Goal: Information Seeking & Learning: Check status

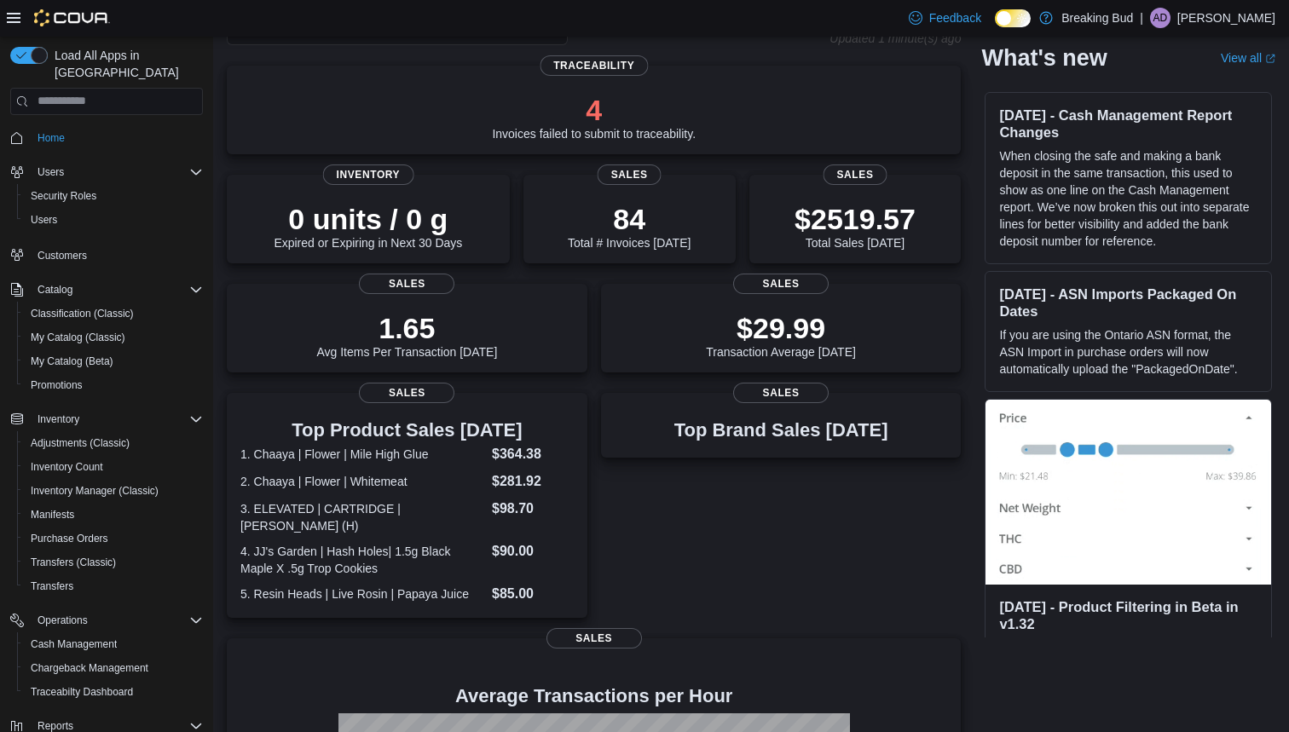
scroll to position [116, 0]
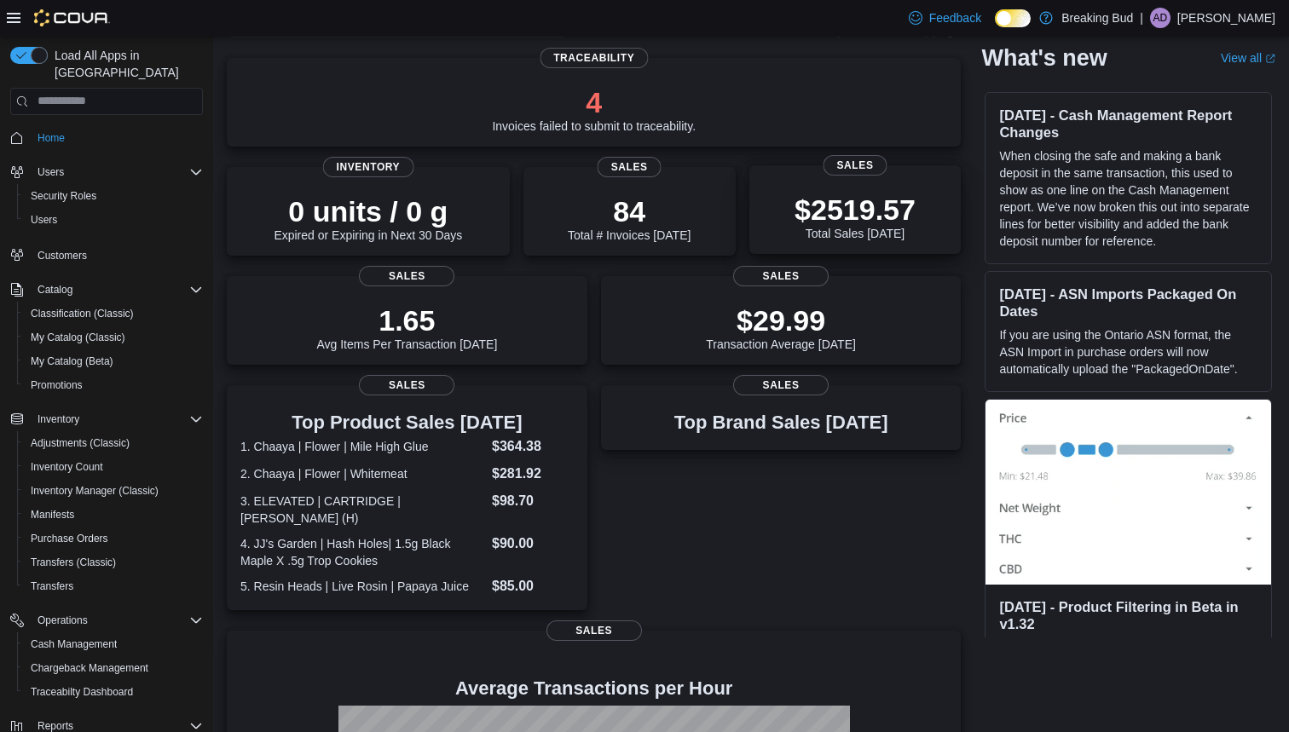
click at [920, 172] on div "$2519.57 Total Sales Today Sales" at bounding box center [855, 209] width 212 height 89
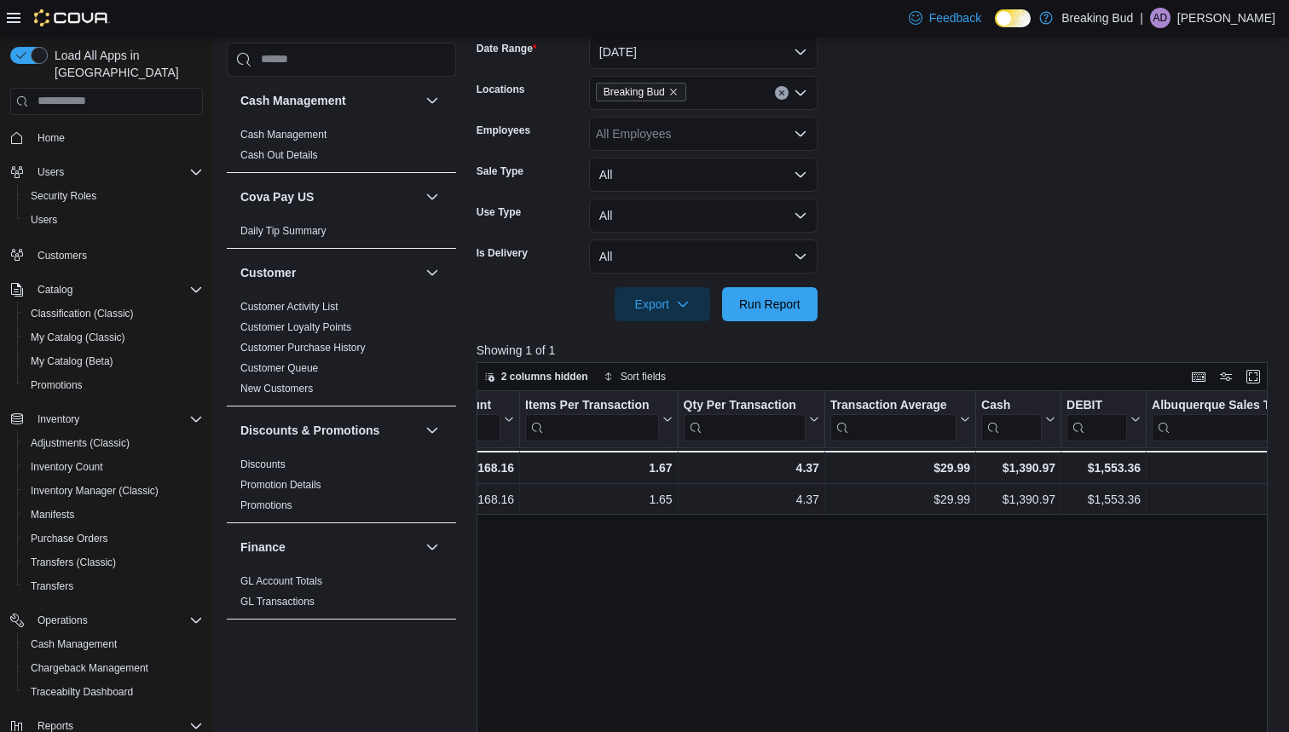
scroll to position [0, 1299]
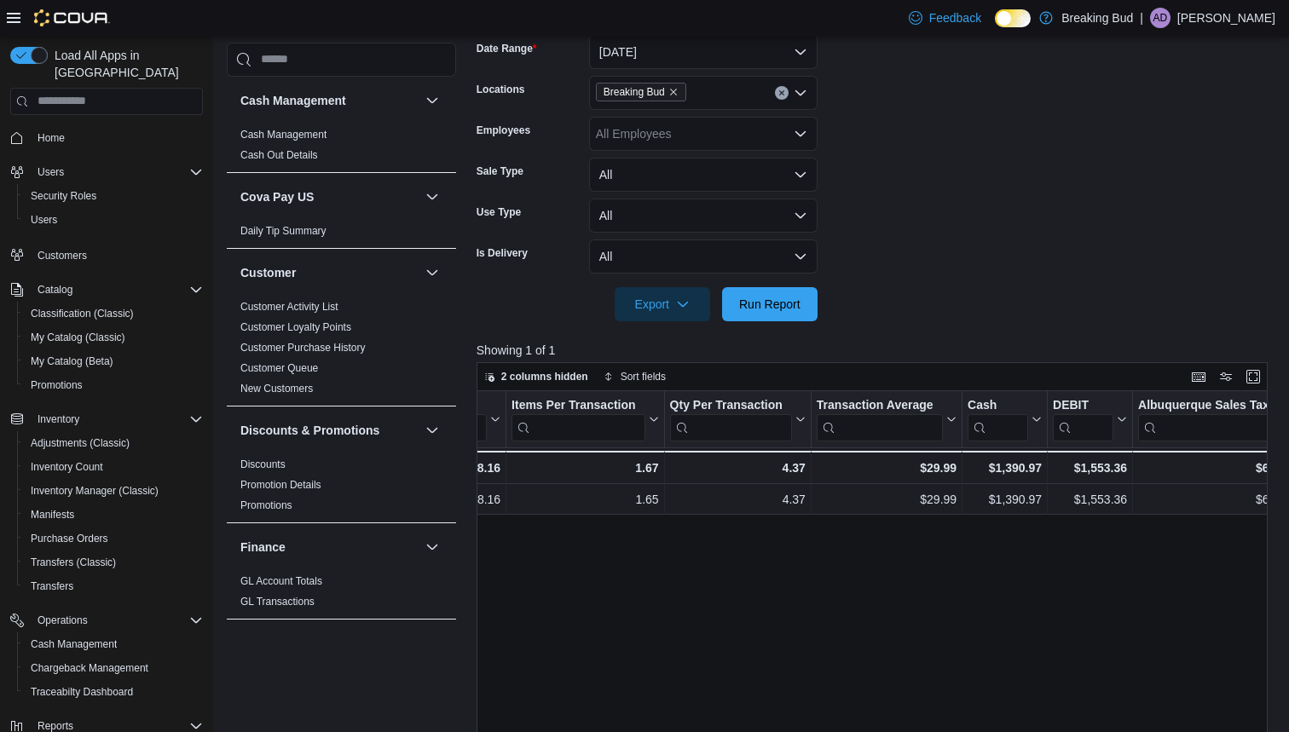
click at [1152, 688] on div "Date Click to view column header actions Invoices Sold Click to view column hea…" at bounding box center [871, 669] width 791 height 557
click at [63, 131] on span "Home" at bounding box center [51, 138] width 27 height 14
